Goal: Transaction & Acquisition: Book appointment/travel/reservation

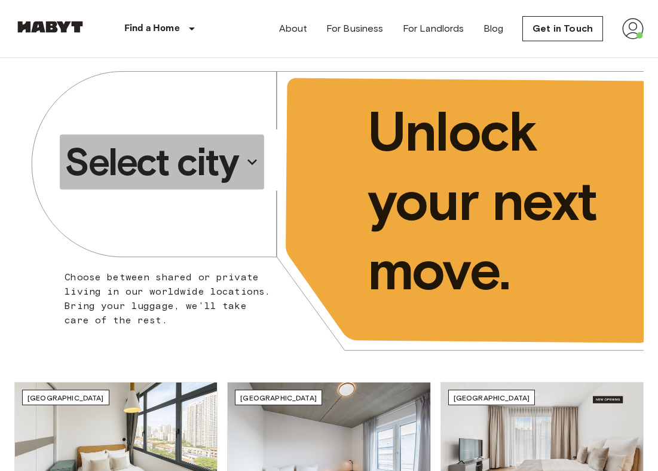
click at [215, 169] on p "Select city" at bounding box center [151, 162] width 173 height 48
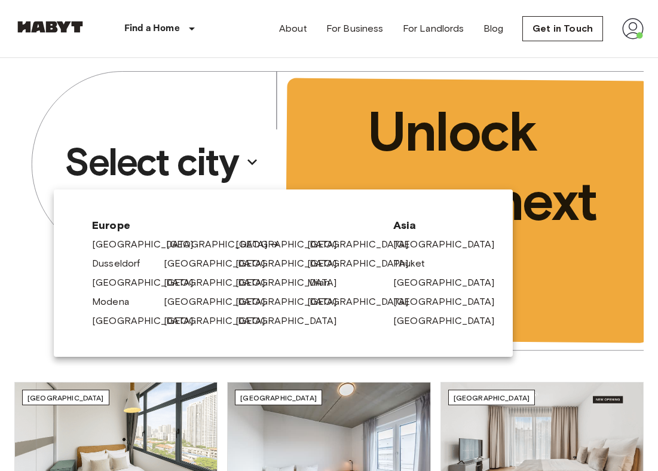
click at [189, 244] on link "[GEOGRAPHIC_DATA]" at bounding box center [223, 244] width 114 height 14
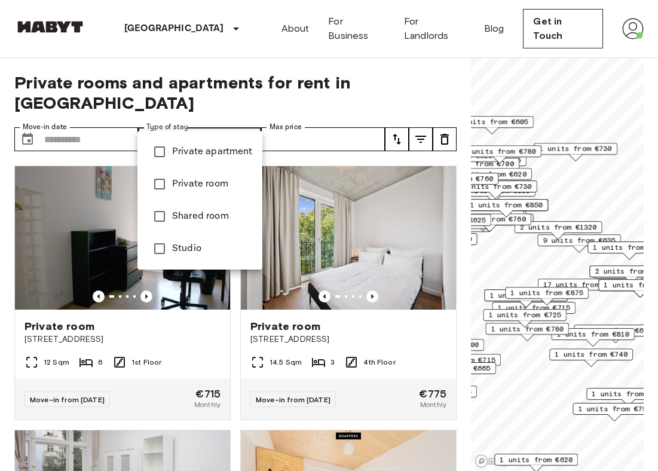
click at [215, 124] on div at bounding box center [329, 235] width 658 height 471
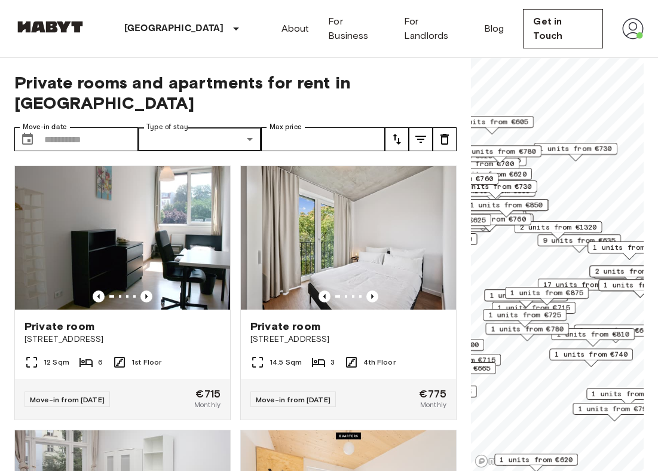
click at [426, 132] on icon "tune" at bounding box center [421, 139] width 14 height 14
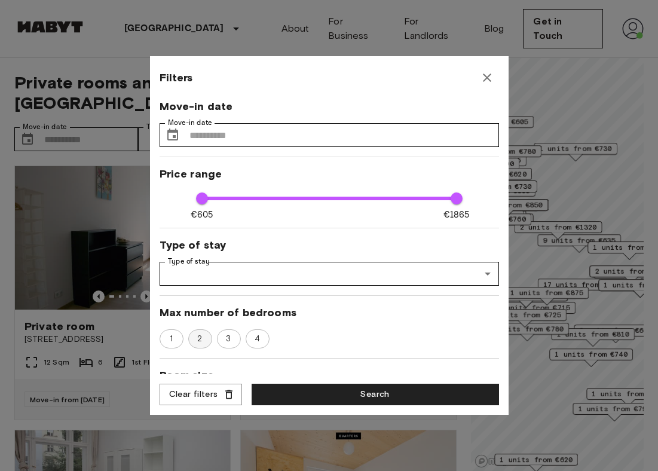
click at [206, 338] on span "2" at bounding box center [200, 339] width 18 height 12
type input "**"
click at [321, 403] on button "Search" at bounding box center [376, 395] width 248 height 22
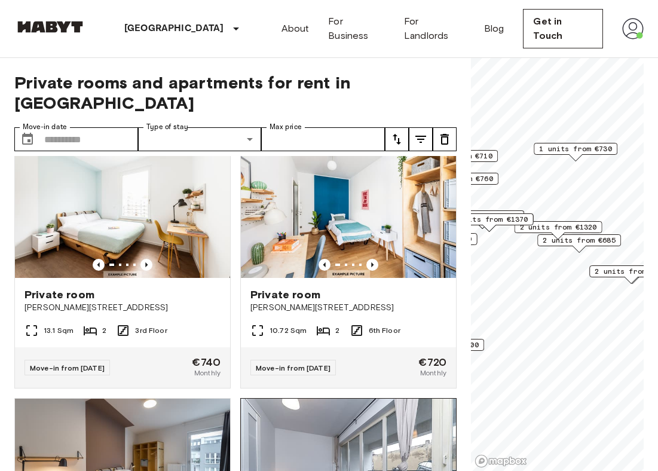
scroll to position [2140, 0]
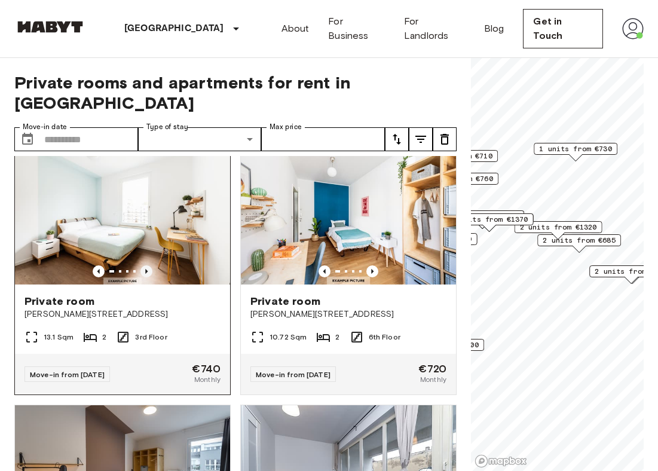
click at [146, 269] on icon "Previous image" at bounding box center [146, 271] width 2 height 5
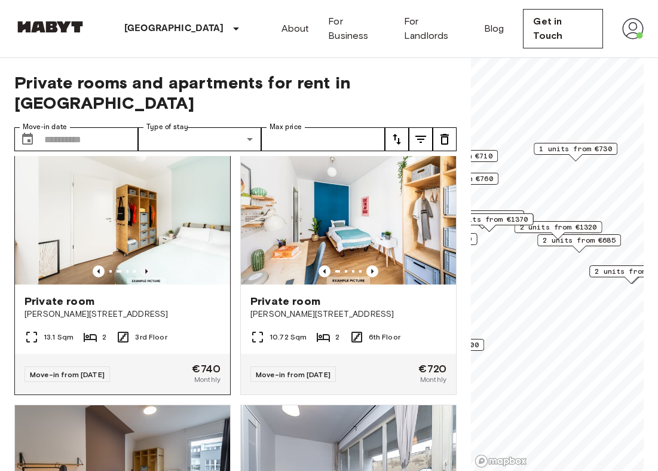
click at [146, 269] on icon "Previous image" at bounding box center [146, 271] width 2 height 5
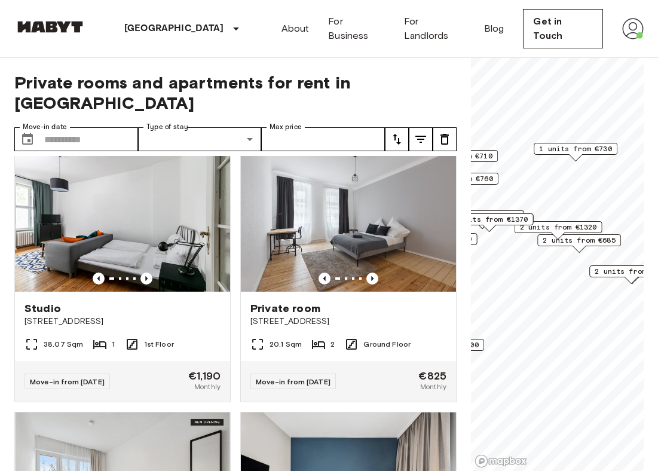
scroll to position [3191, 0]
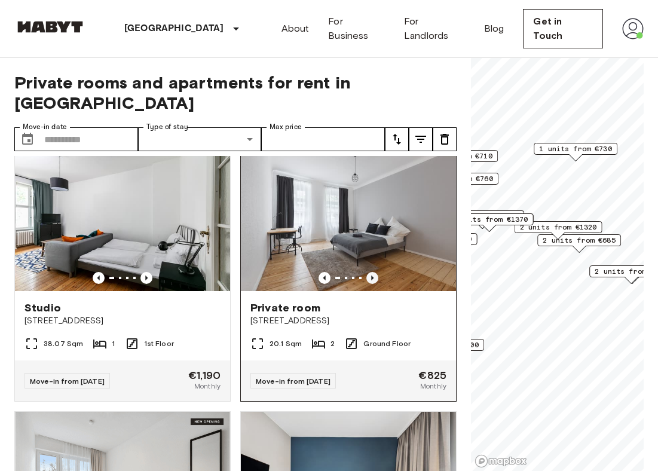
click at [376, 272] on icon "Previous image" at bounding box center [373, 278] width 12 height 12
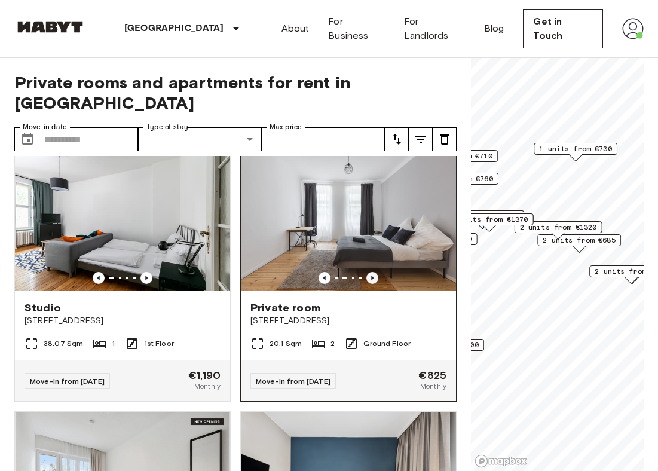
click at [376, 272] on icon "Previous image" at bounding box center [373, 278] width 12 height 12
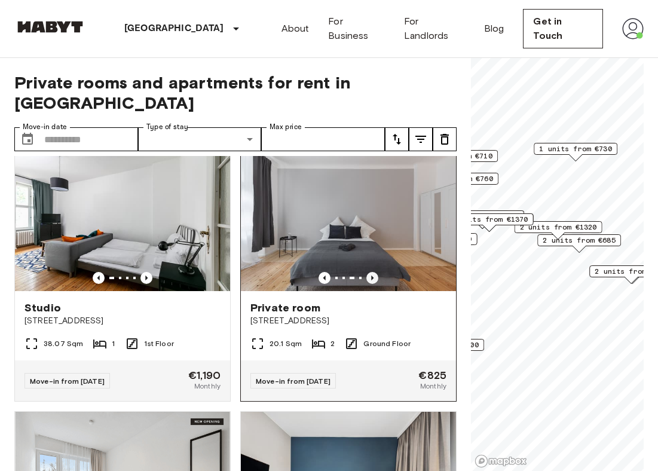
click at [376, 272] on icon "Previous image" at bounding box center [373, 278] width 12 height 12
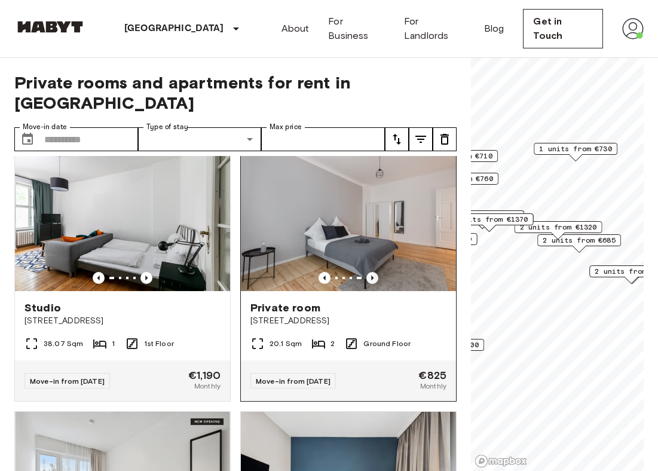
click at [376, 272] on icon "Previous image" at bounding box center [373, 278] width 12 height 12
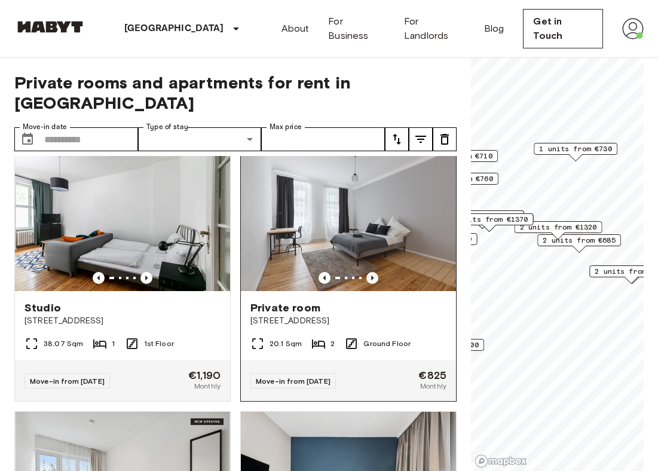
click at [376, 272] on icon "Previous image" at bounding box center [373, 278] width 12 height 12
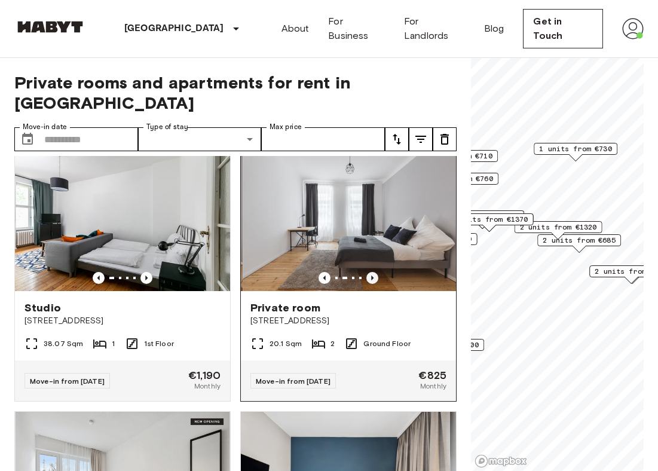
click at [376, 272] on icon "Previous image" at bounding box center [373, 278] width 12 height 12
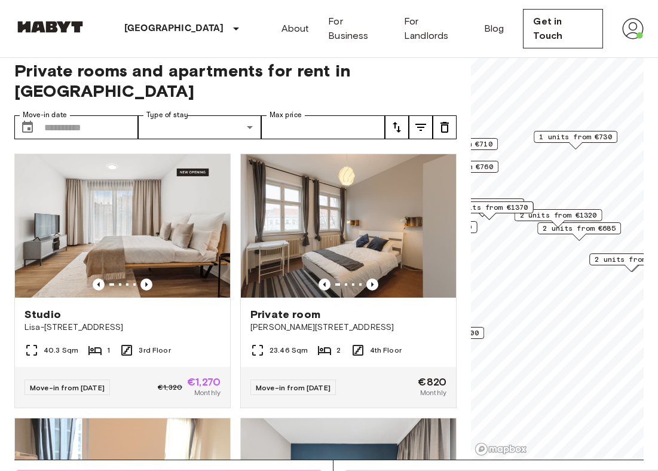
scroll to position [0, 0]
